Goal: Information Seeking & Learning: Compare options

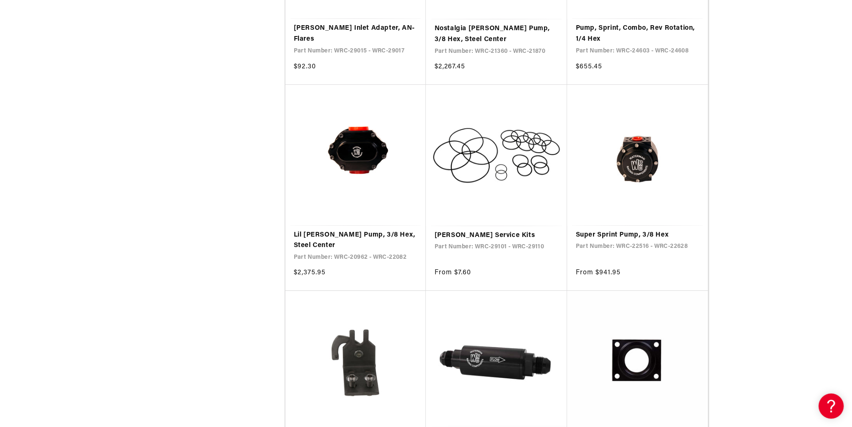
scroll to position [670, 0]
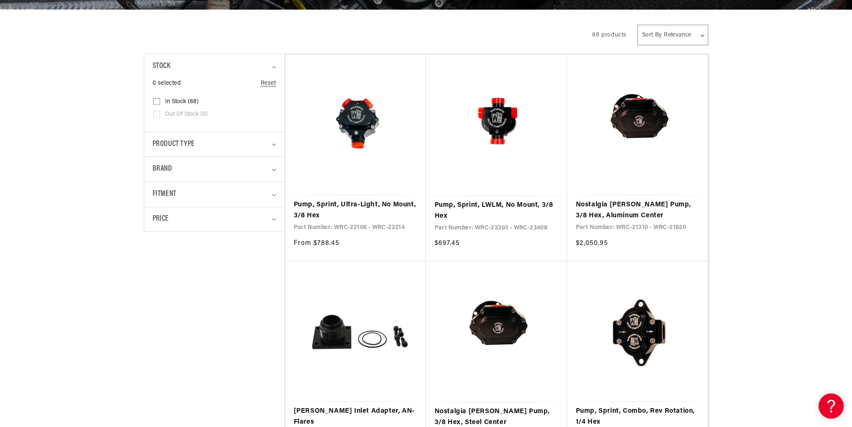
scroll to position [210, 0]
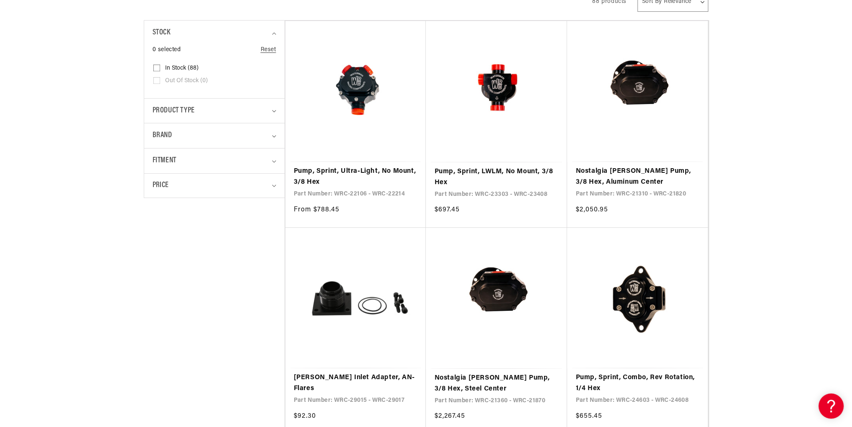
click at [652, 166] on link "Nostalgia [PERSON_NAME] Pump, 3/8 Hex, Aluminum Center" at bounding box center [637, 176] width 124 height 21
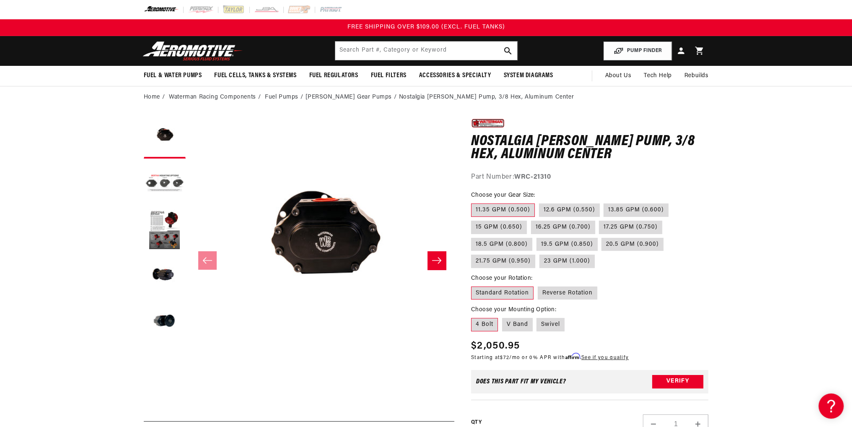
click at [175, 180] on button "Load image 2 in gallery view" at bounding box center [165, 184] width 42 height 42
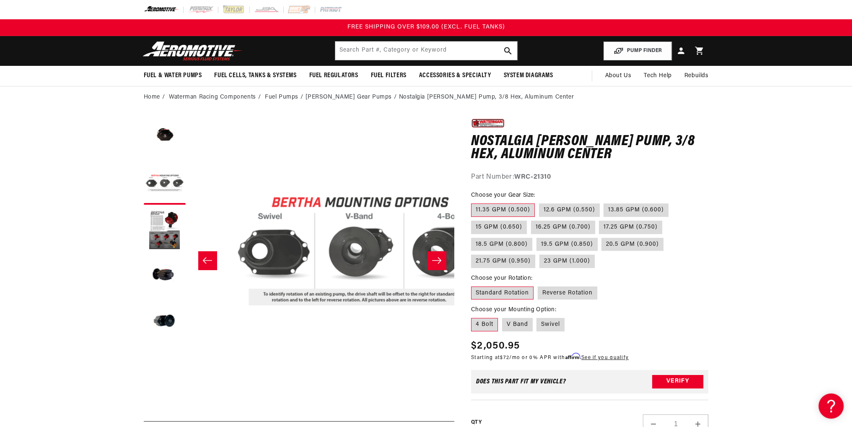
scroll to position [0, 264]
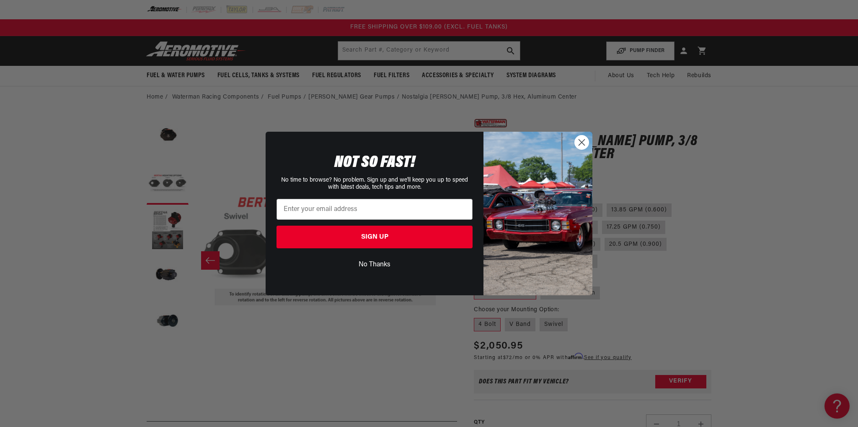
click at [585, 153] on img "POPUP Form" at bounding box center [538, 213] width 109 height 163
click at [581, 142] on icon "Close dialog" at bounding box center [582, 142] width 6 height 6
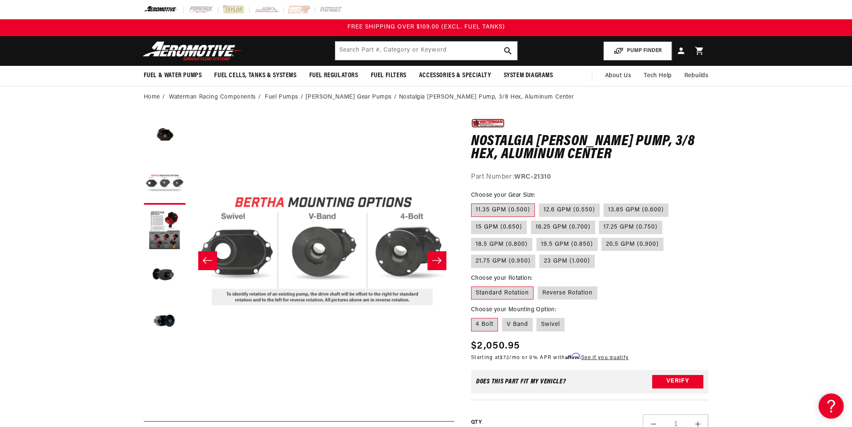
click at [164, 230] on button "Load image 3 in gallery view" at bounding box center [165, 230] width 42 height 42
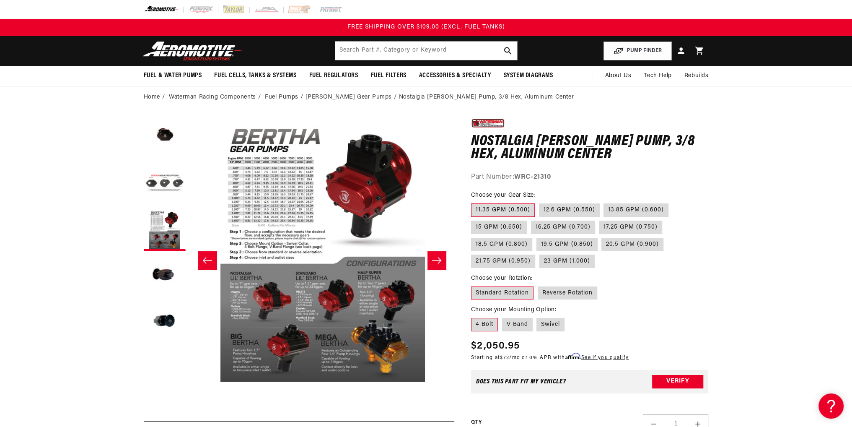
scroll to position [0, 529]
click at [189, 381] on button "Open media 3 in modal" at bounding box center [189, 381] width 0 height 0
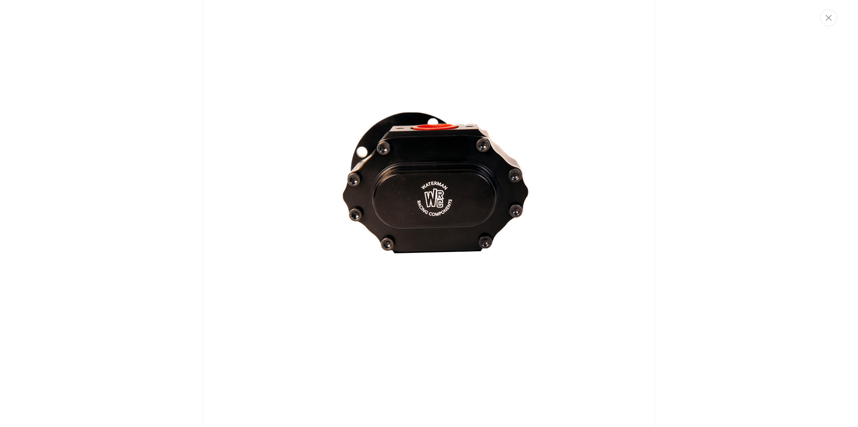
scroll to position [0, 0]
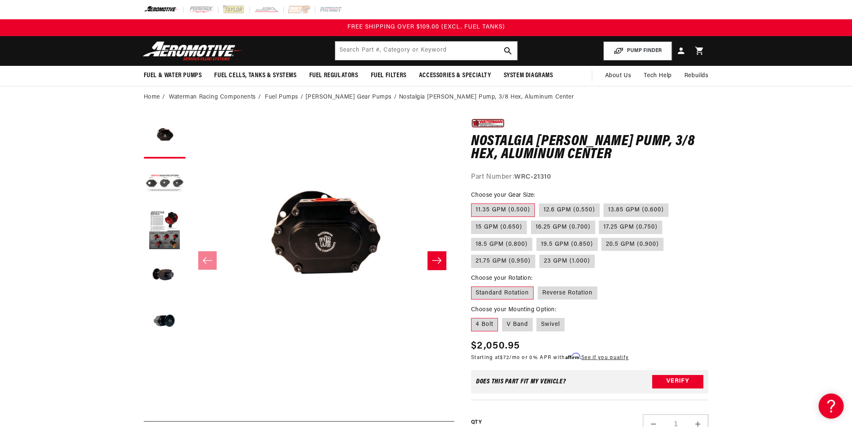
click at [513, 323] on label "V Band" at bounding box center [517, 324] width 31 height 13
click at [502, 316] on input "V Band" at bounding box center [502, 316] width 0 height 0
radio input "true"
click at [550, 321] on label "Swivel" at bounding box center [550, 324] width 28 height 13
click at [537, 316] on input "Swivel" at bounding box center [537, 316] width 0 height 0
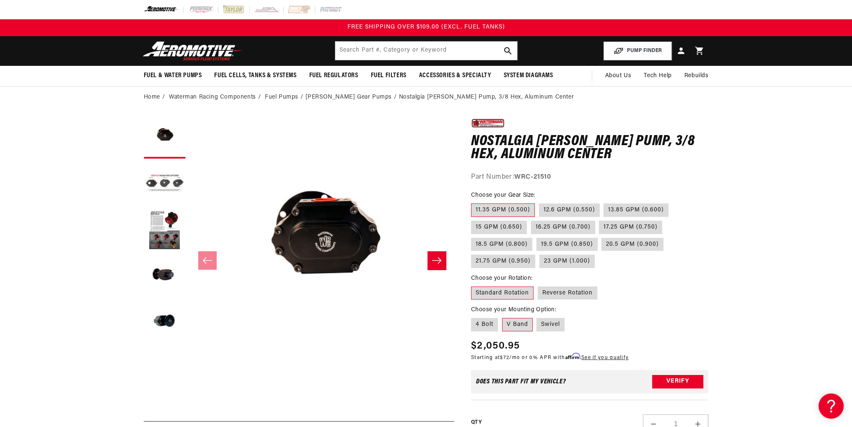
radio input "true"
click at [474, 327] on label "4 Bolt" at bounding box center [484, 324] width 27 height 13
click at [473, 316] on input "4 Bolt" at bounding box center [473, 316] width 0 height 0
radio input "true"
click at [432, 257] on icon "Slide right" at bounding box center [437, 260] width 10 height 8
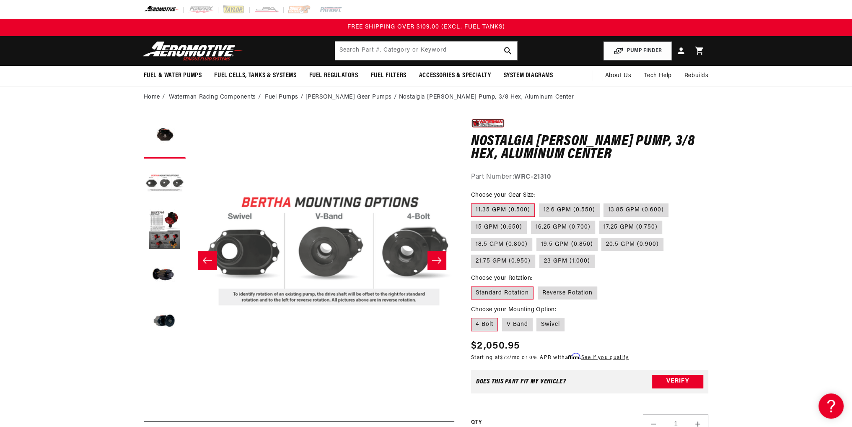
scroll to position [0, 264]
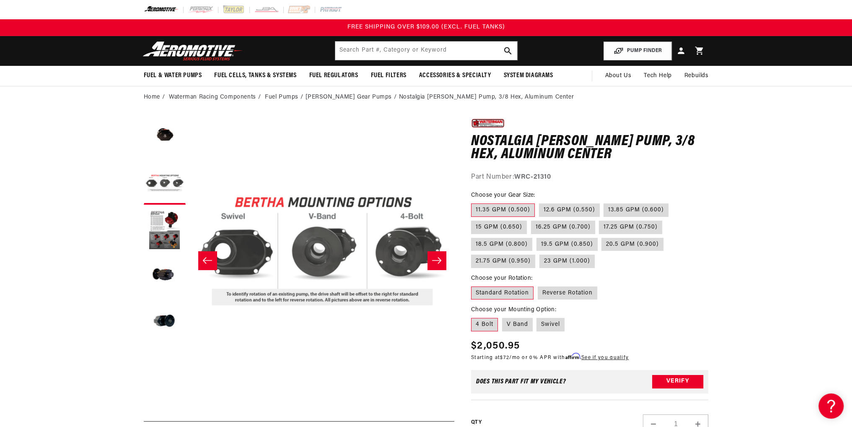
click at [212, 259] on icon "Slide left" at bounding box center [207, 260] width 10 height 8
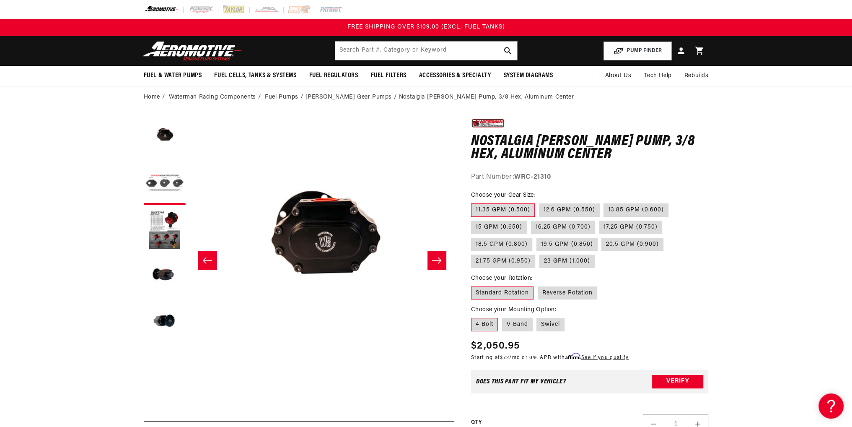
scroll to position [0, 0]
